Goal: Task Accomplishment & Management: Use online tool/utility

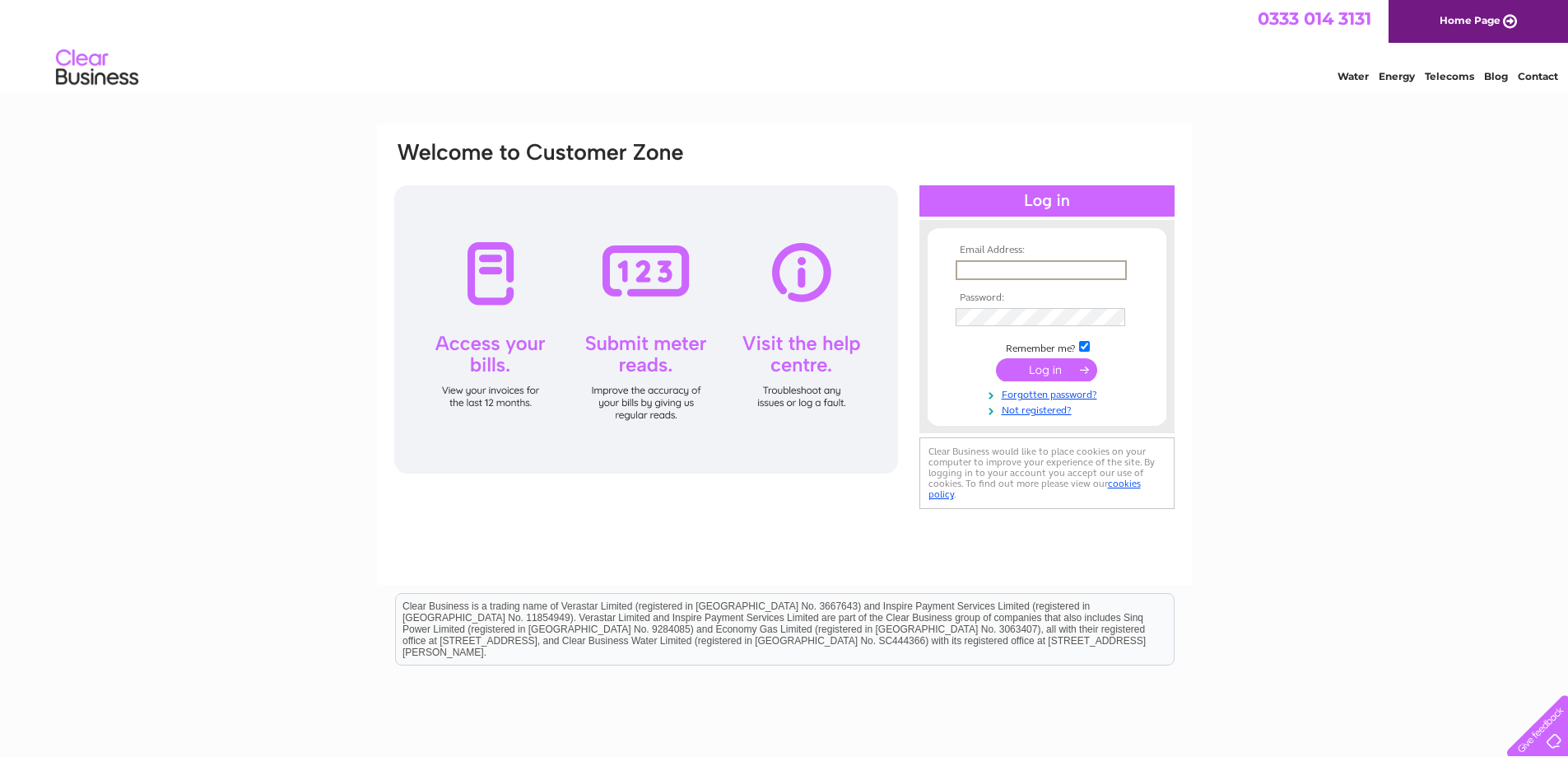
click at [970, 268] on input "text" at bounding box center [1042, 270] width 171 height 20
type input "eyesoptical@outlook.com"
click at [996, 359] on input "submit" at bounding box center [1047, 370] width 102 height 23
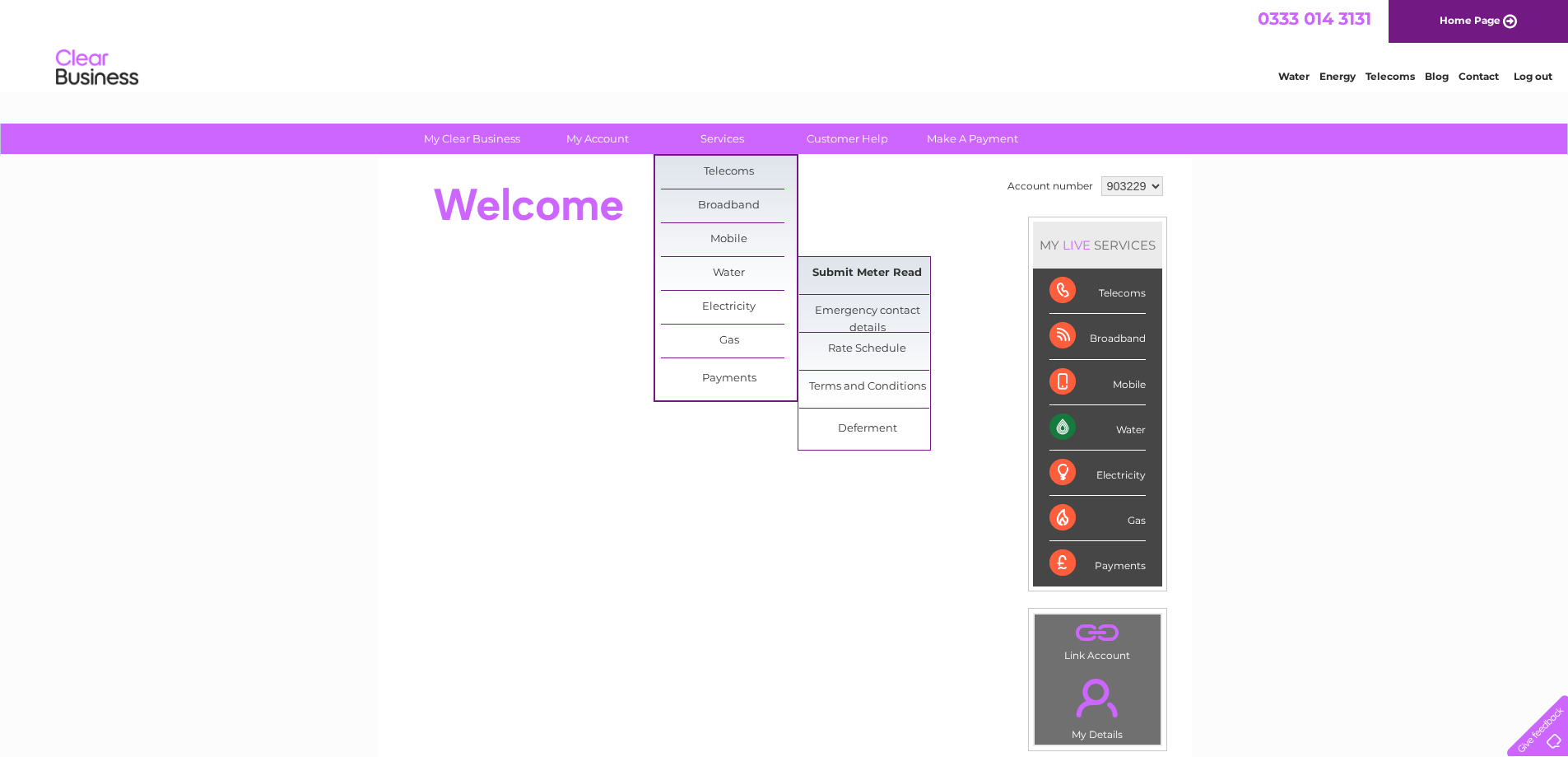
click at [849, 271] on link "Submit Meter Read" at bounding box center [868, 273] width 135 height 33
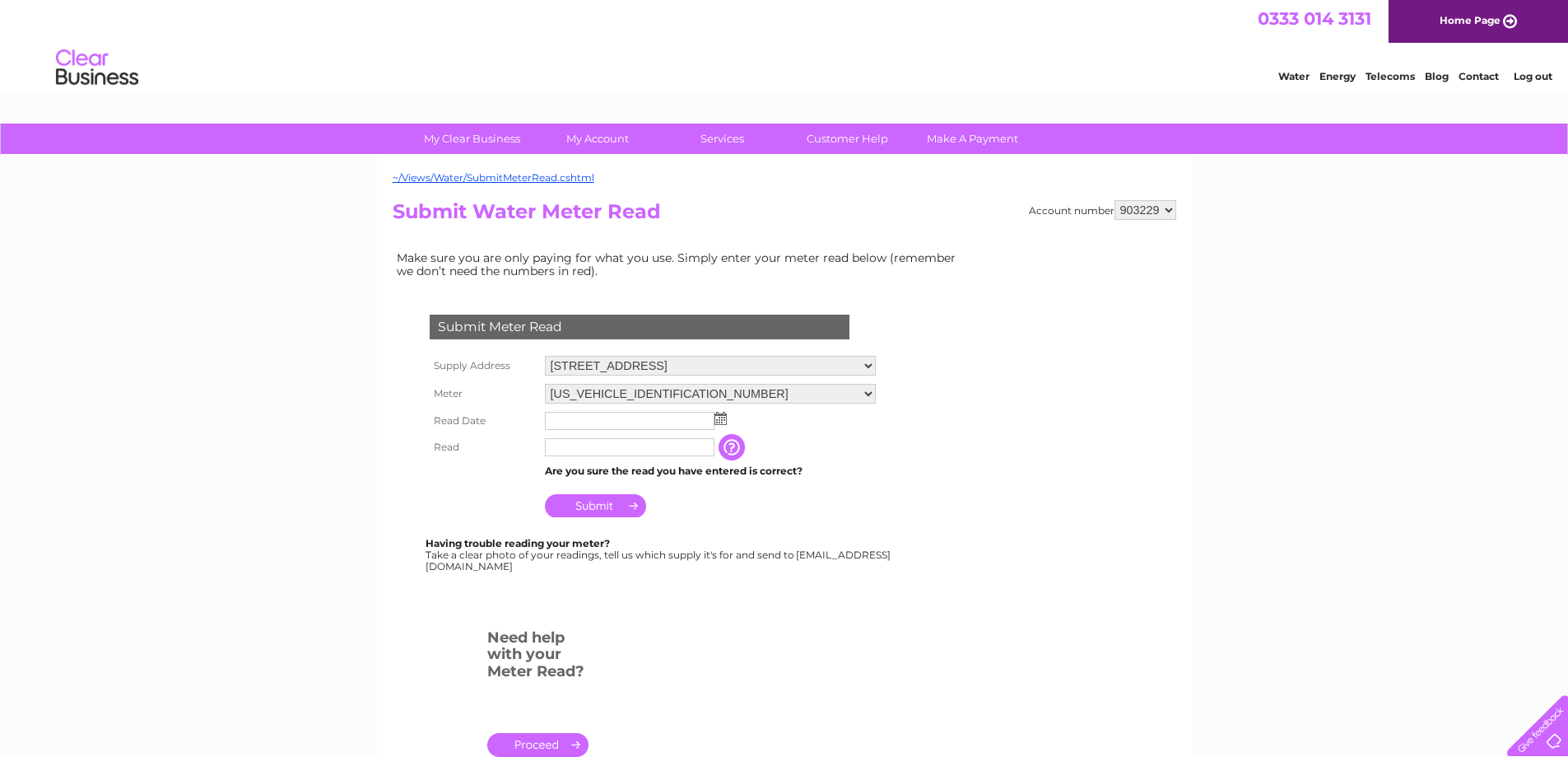
click at [605, 422] on input "text" at bounding box center [630, 420] width 169 height 18
click at [723, 417] on img at bounding box center [722, 418] width 12 height 13
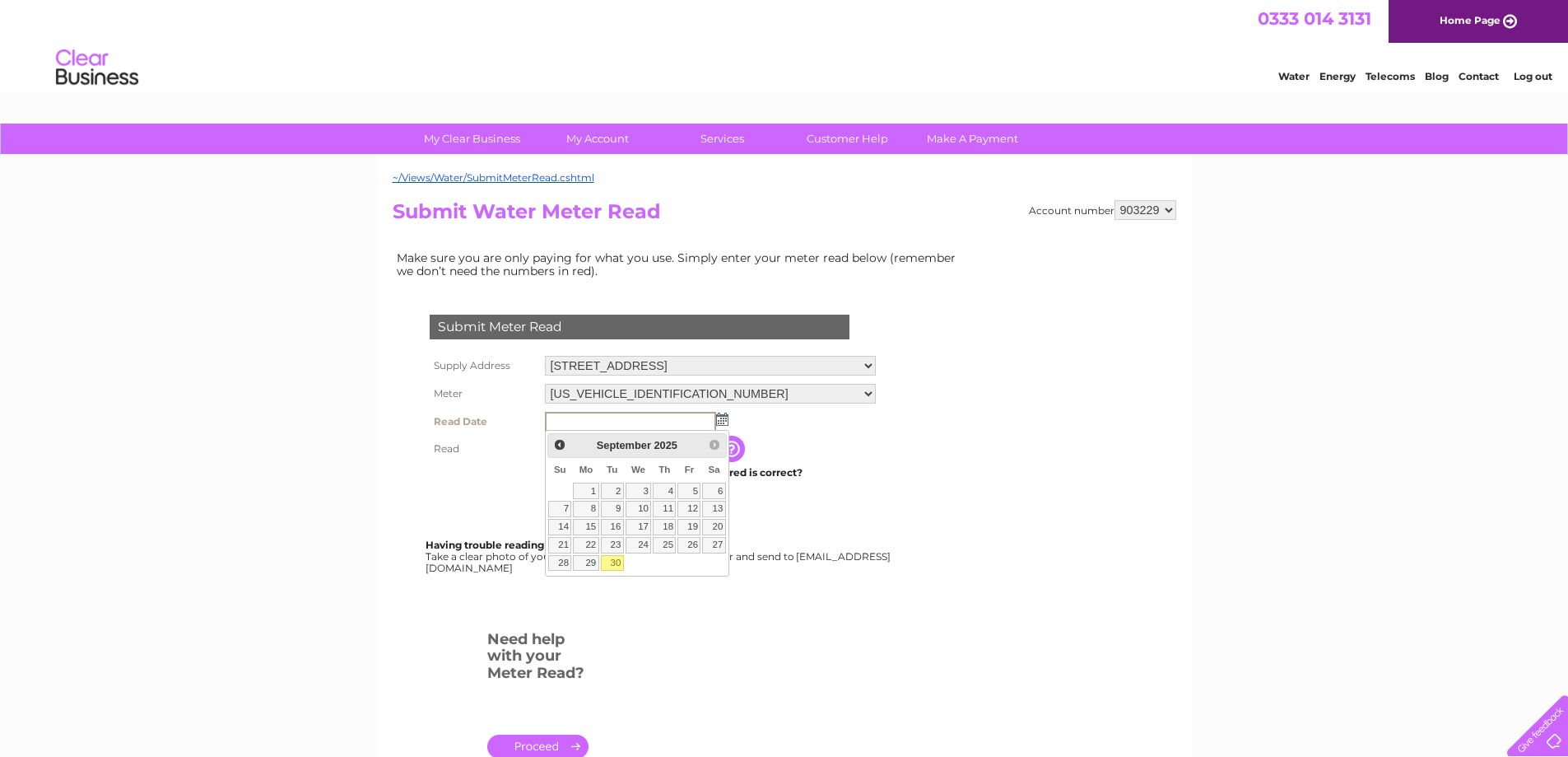
click at [611, 568] on link "30" at bounding box center [612, 563] width 23 height 17
type input "2025/09/30"
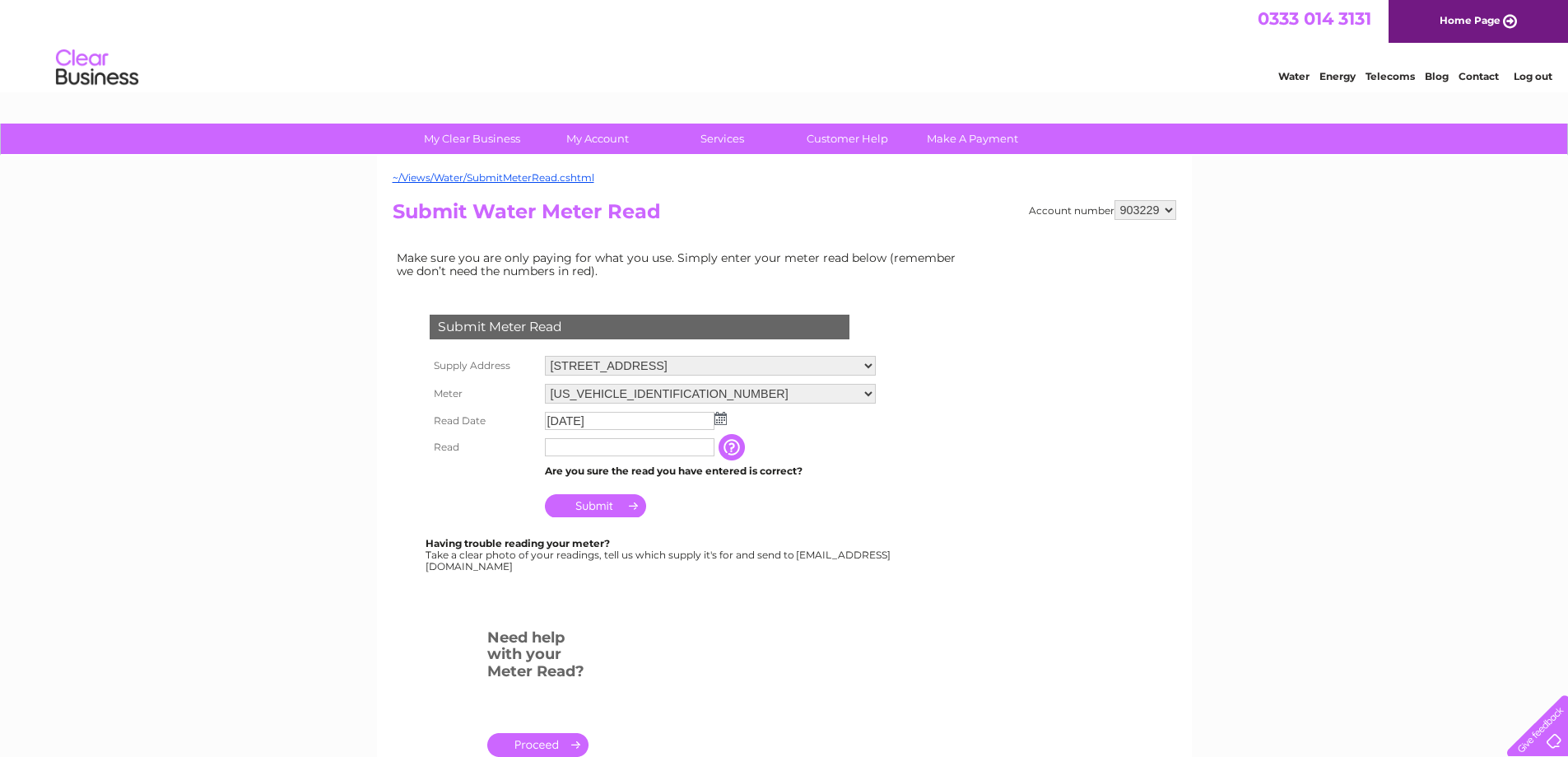
click at [598, 443] on input "text" at bounding box center [630, 447] width 169 height 18
type input "111"
click at [606, 502] on input "Submit" at bounding box center [596, 505] width 102 height 23
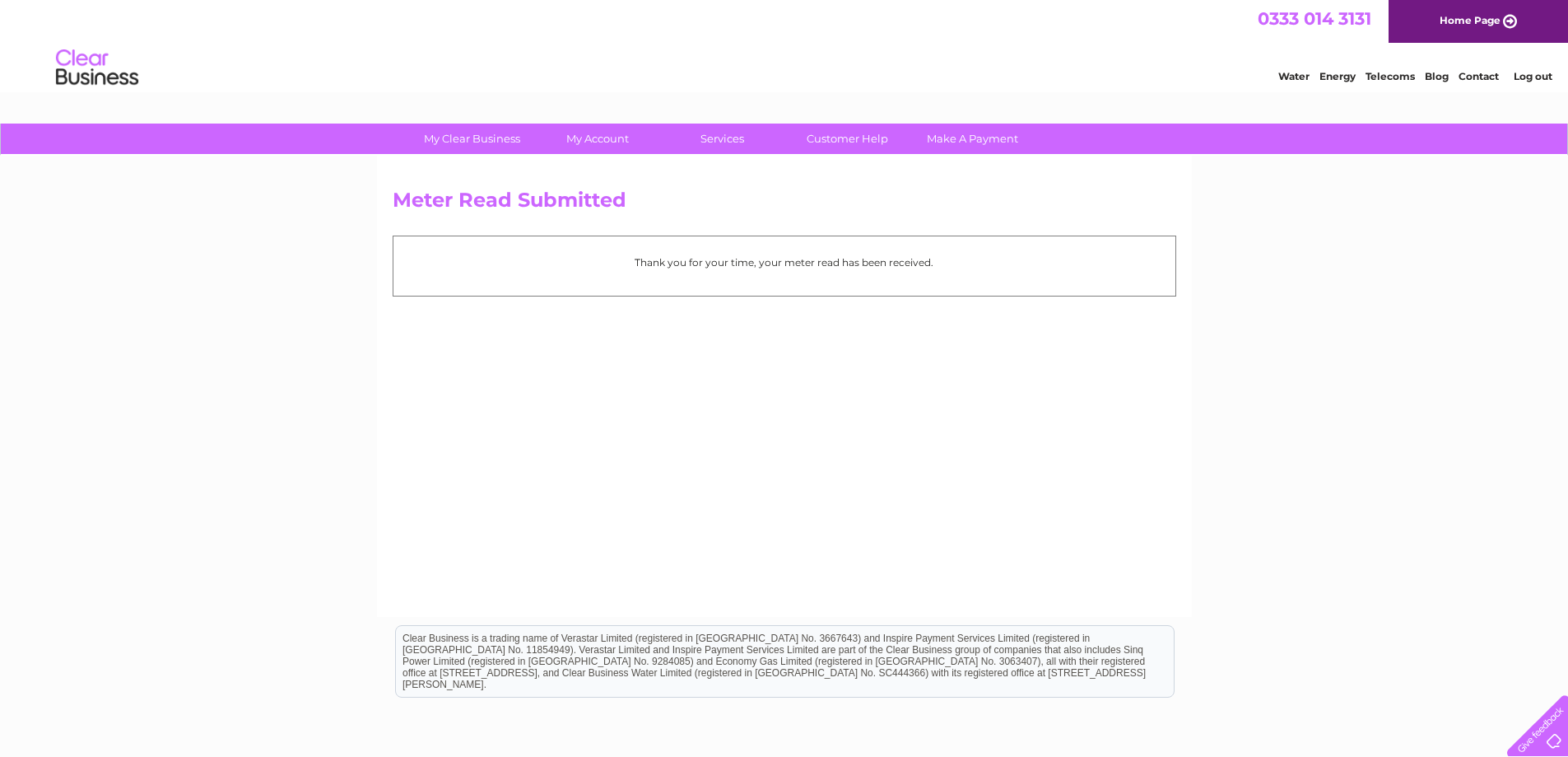
click at [1525, 79] on link "Log out" at bounding box center [1533, 76] width 39 height 12
